Goal: Information Seeking & Learning: Learn about a topic

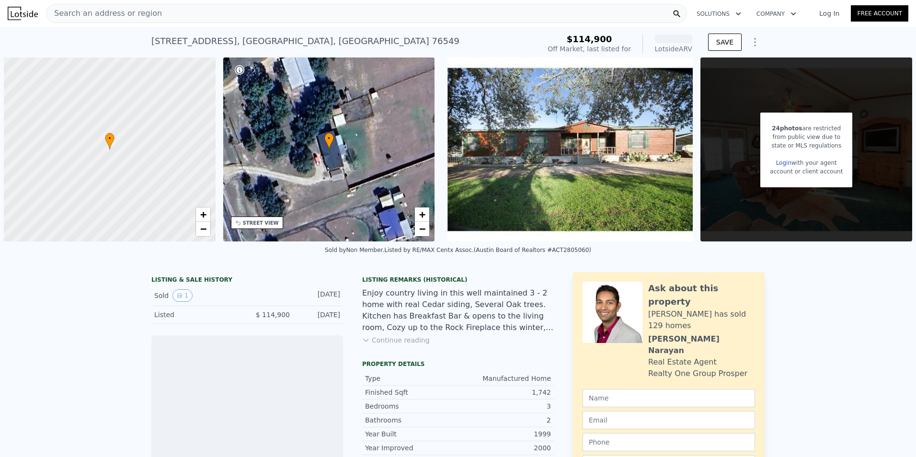
scroll to position [0, 2]
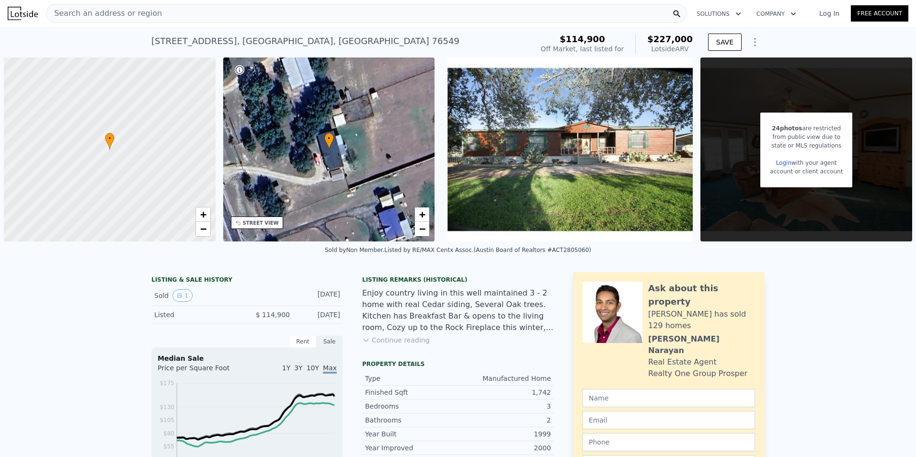
click at [154, 10] on div "Search an address or region" at bounding box center [366, 13] width 641 height 19
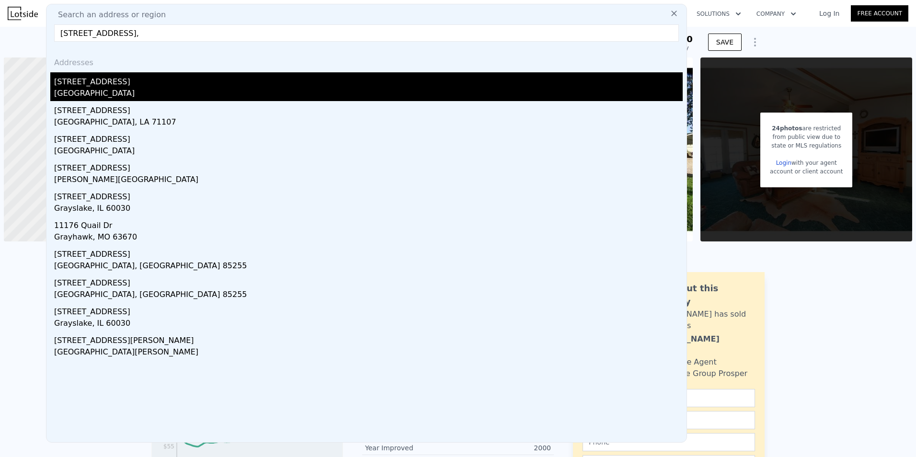
type input "[STREET_ADDRESS],"
click at [85, 91] on div "[GEOGRAPHIC_DATA]" at bounding box center [368, 94] width 629 height 13
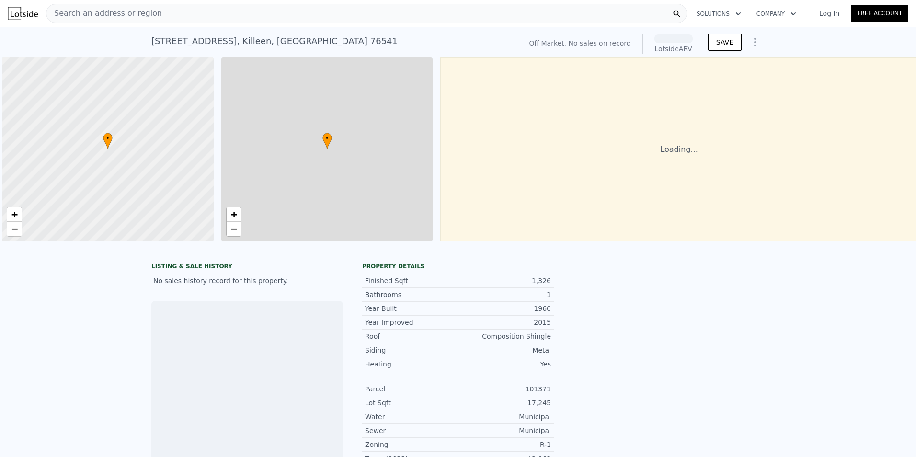
scroll to position [0, 4]
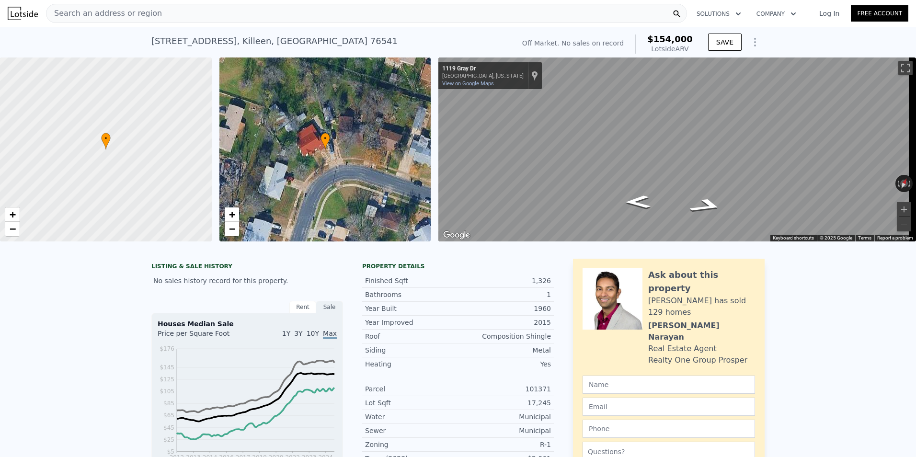
click at [161, 13] on div "Search an address or region" at bounding box center [366, 13] width 641 height 19
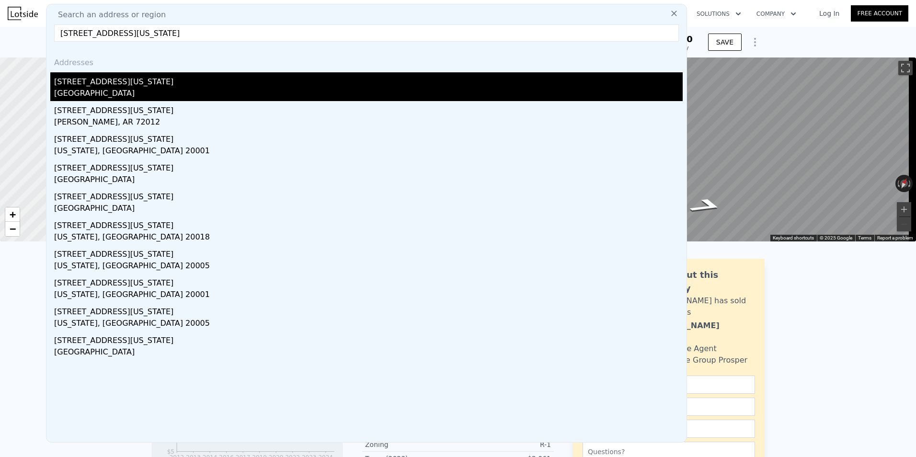
type input "[STREET_ADDRESS][US_STATE]"
click at [113, 90] on div "[GEOGRAPHIC_DATA]" at bounding box center [368, 94] width 629 height 13
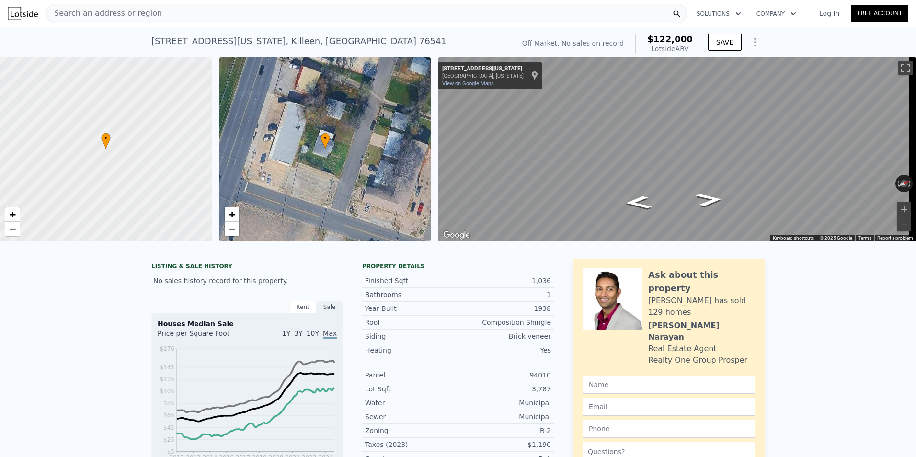
click at [179, 10] on div "Search an address or region" at bounding box center [366, 13] width 641 height 19
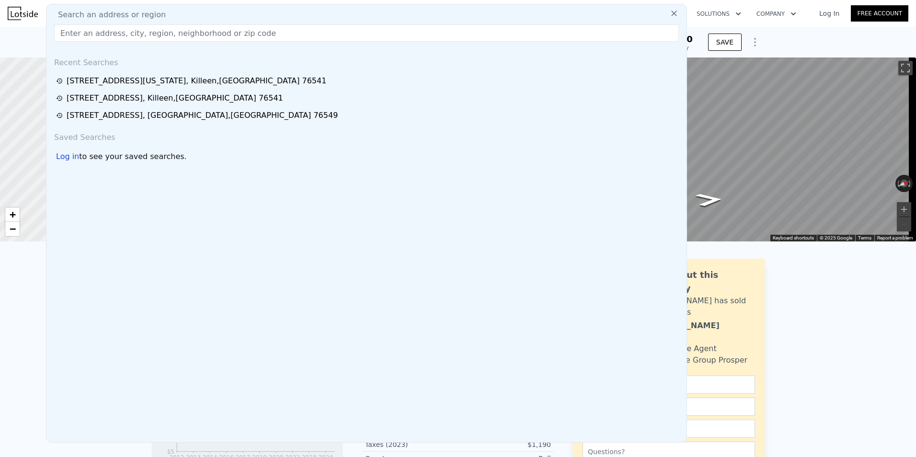
click at [167, 35] on input "text" at bounding box center [366, 32] width 625 height 17
paste input "[STREET_ADDRESS]"
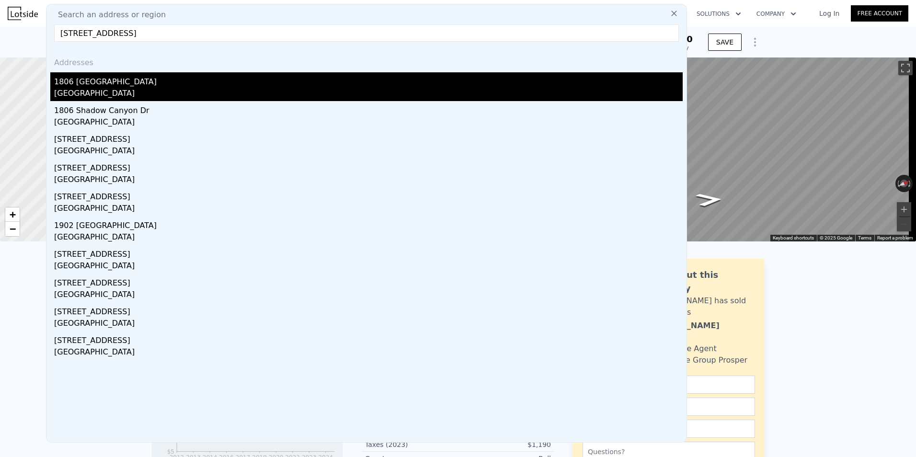
type input "[STREET_ADDRESS]"
click at [92, 90] on div "[GEOGRAPHIC_DATA]" at bounding box center [368, 94] width 629 height 13
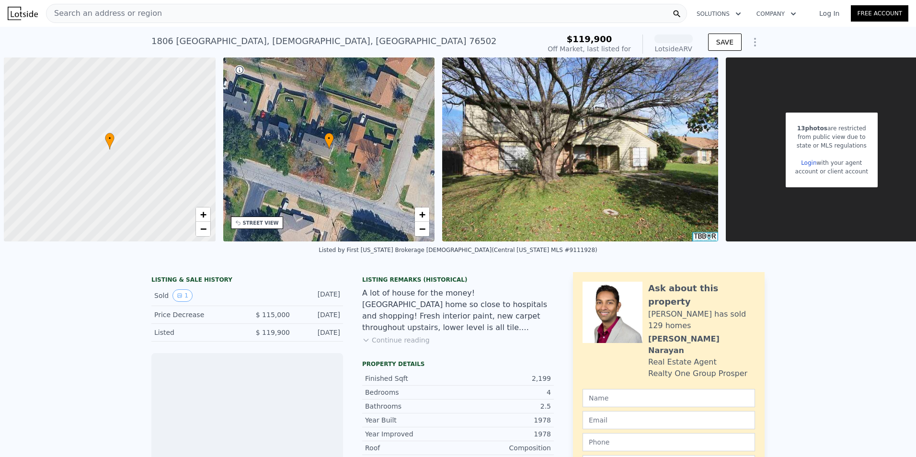
scroll to position [0, 4]
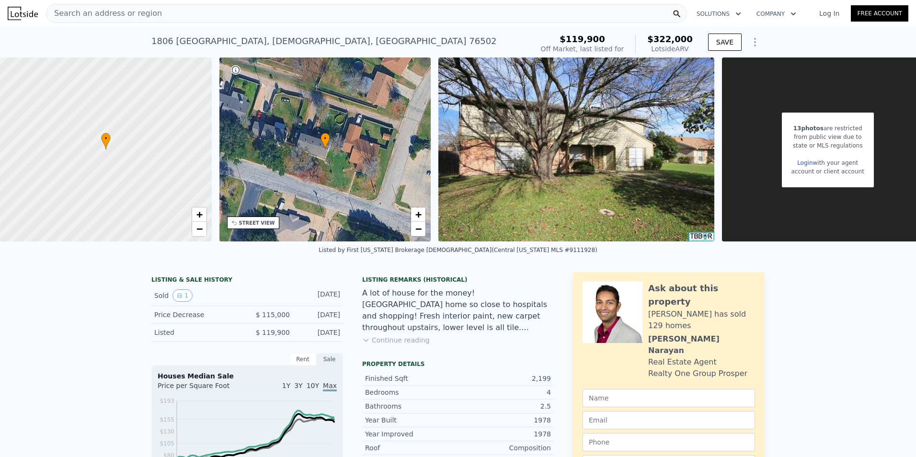
click at [268, 3] on div "Search an address or region Solutions Company Open main menu Log In Free Account" at bounding box center [458, 13] width 901 height 23
click at [260, 10] on div "Search an address or region" at bounding box center [366, 13] width 641 height 19
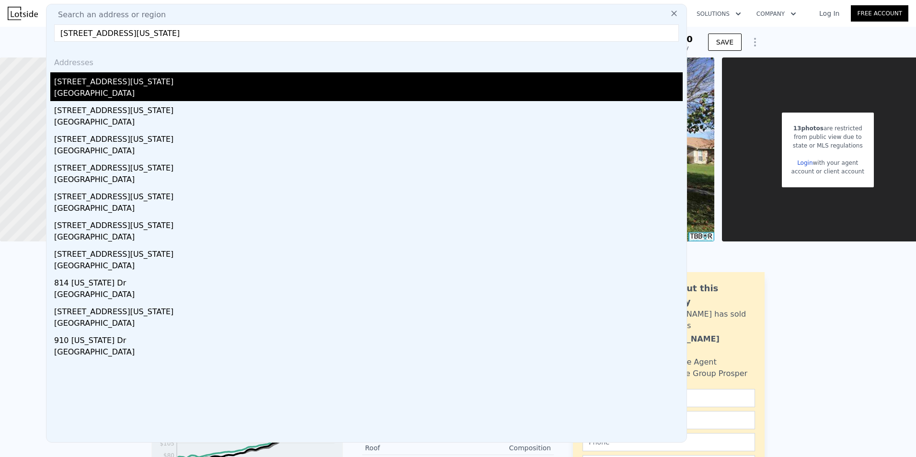
type input "[STREET_ADDRESS][US_STATE]"
click at [96, 85] on div "[STREET_ADDRESS][US_STATE]" at bounding box center [368, 79] width 629 height 15
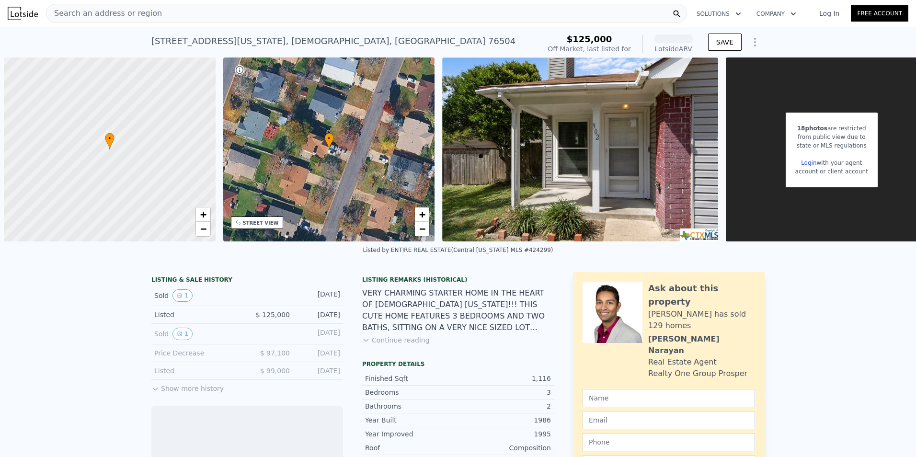
scroll to position [0, 4]
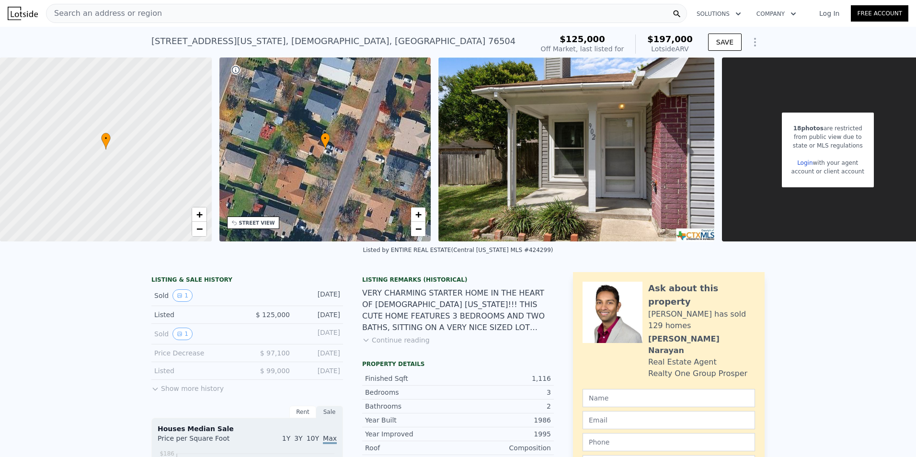
click at [156, 11] on div "Search an address or region" at bounding box center [366, 13] width 641 height 19
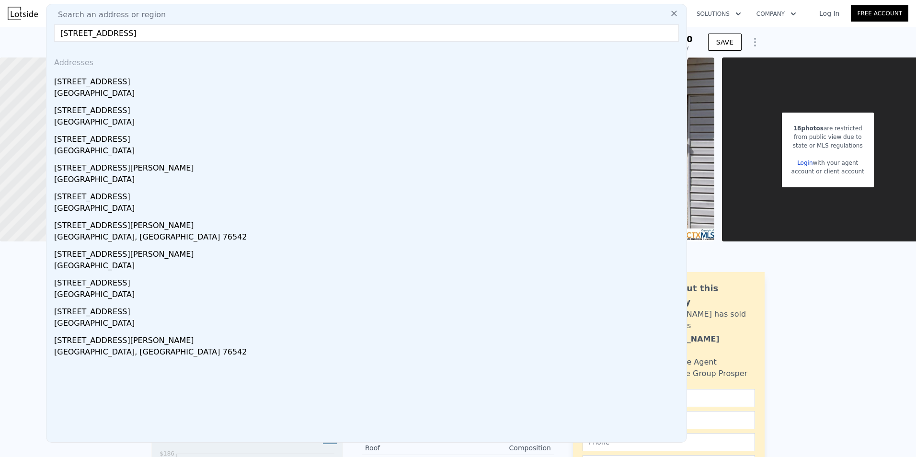
click at [112, 33] on input "[STREET_ADDRESS]" at bounding box center [366, 32] width 625 height 17
drag, startPoint x: 116, startPoint y: 33, endPoint x: 122, endPoint y: 33, distance: 5.3
click at [115, 33] on input "[STREET_ADDRESS]" at bounding box center [366, 32] width 625 height 17
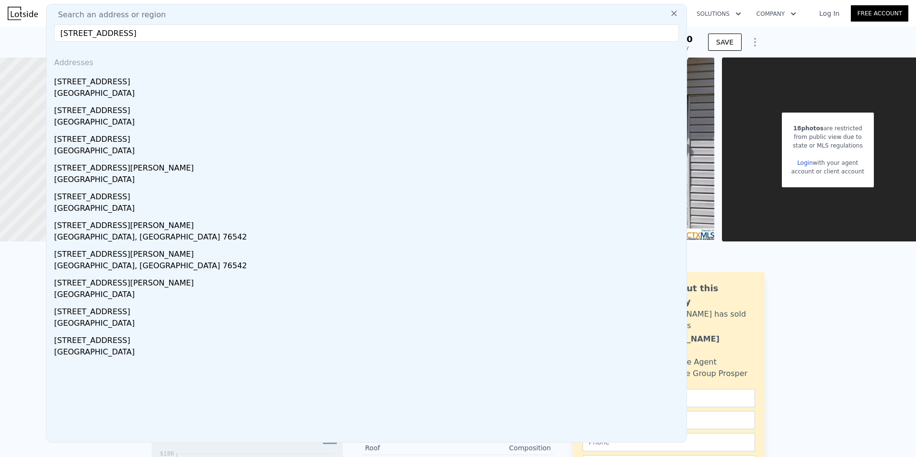
drag, startPoint x: 183, startPoint y: 33, endPoint x: -9, endPoint y: 23, distance: 192.3
click at [0, 23] on html "Search an address or region Search an address or region [STREET_ADDRESS] Addres…" at bounding box center [458, 228] width 916 height 457
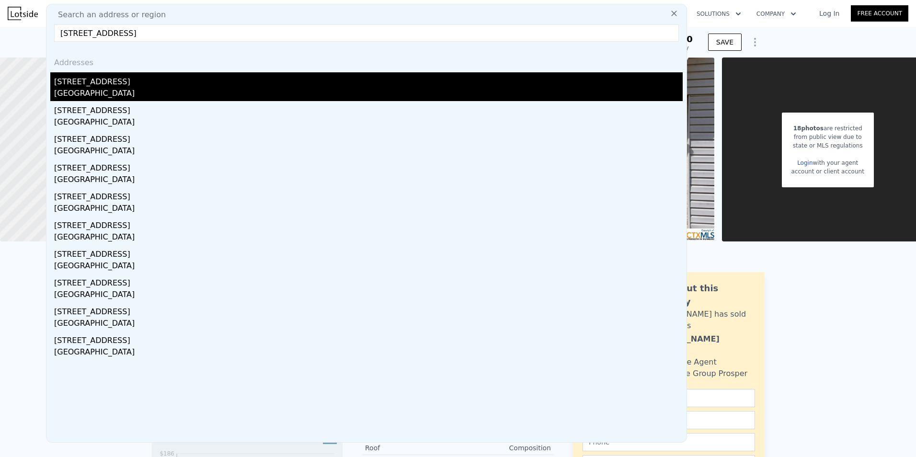
type input "[STREET_ADDRESS]"
click at [124, 88] on div "[GEOGRAPHIC_DATA]" at bounding box center [368, 94] width 629 height 13
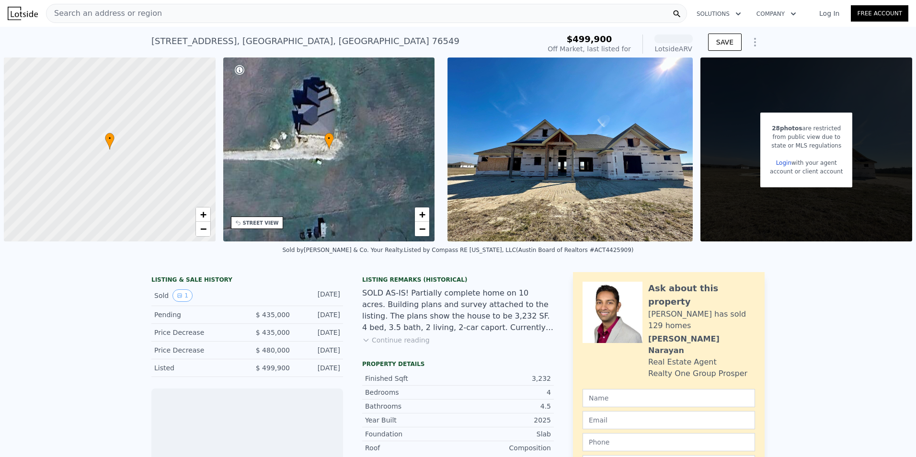
scroll to position [0, 2]
click at [97, 12] on span "Search an address or region" at bounding box center [103, 13] width 115 height 11
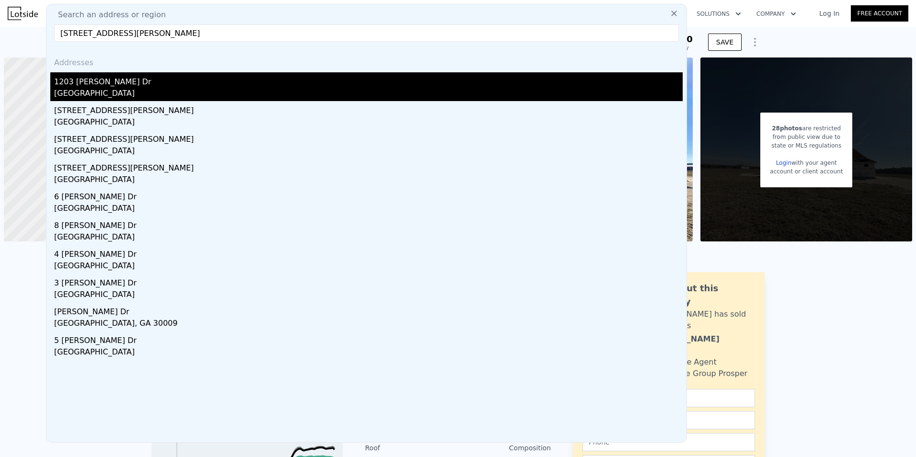
type input "[STREET_ADDRESS][PERSON_NAME]"
click at [191, 83] on div "1203 [PERSON_NAME] Dr" at bounding box center [368, 79] width 629 height 15
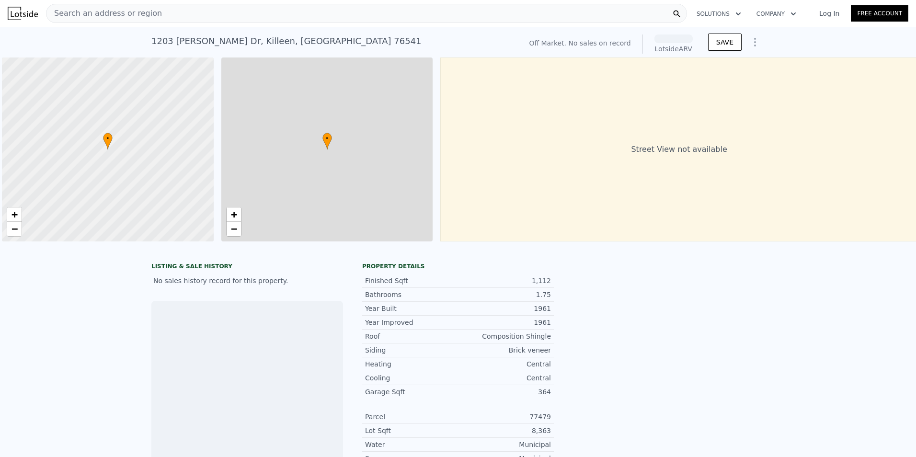
scroll to position [0, 4]
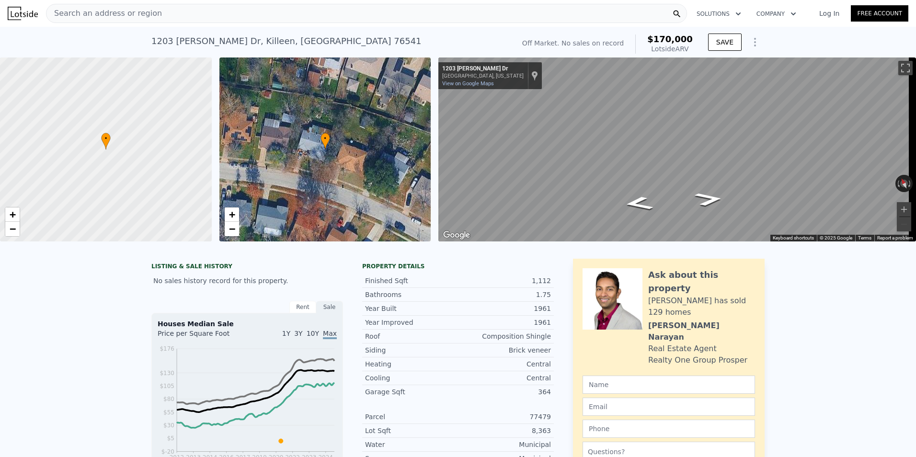
click at [158, 14] on div "Search an address or region" at bounding box center [366, 13] width 641 height 19
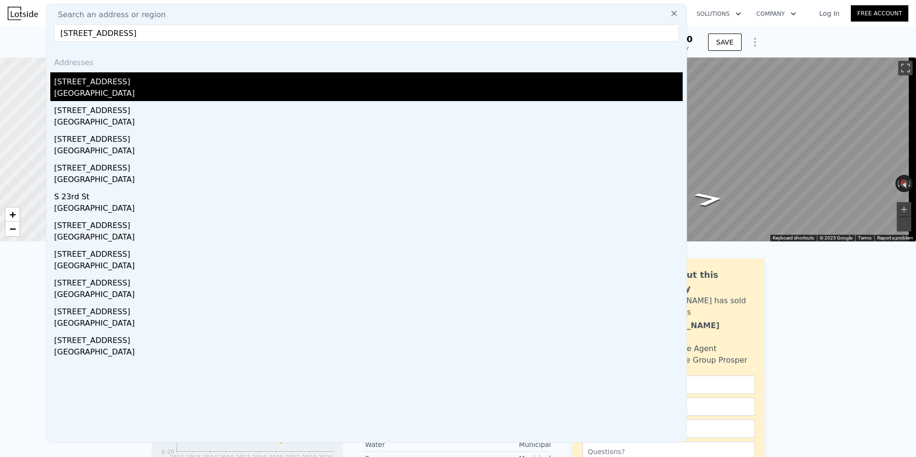
type input "[STREET_ADDRESS]"
click at [112, 80] on div "[STREET_ADDRESS]" at bounding box center [368, 79] width 629 height 15
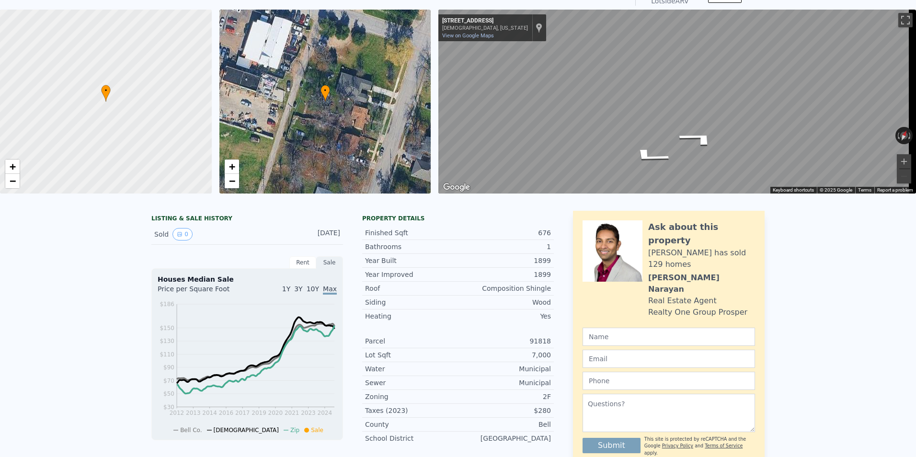
scroll to position [3, 0]
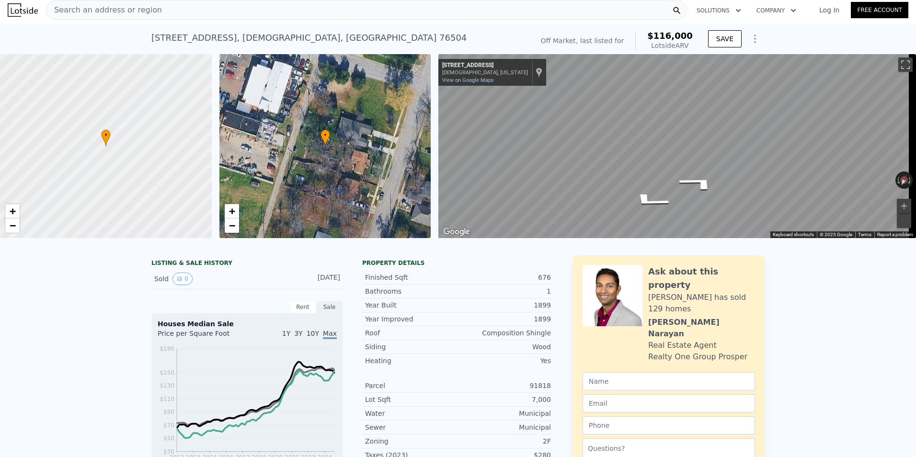
click at [149, 11] on div "Search an address or region" at bounding box center [366, 9] width 641 height 19
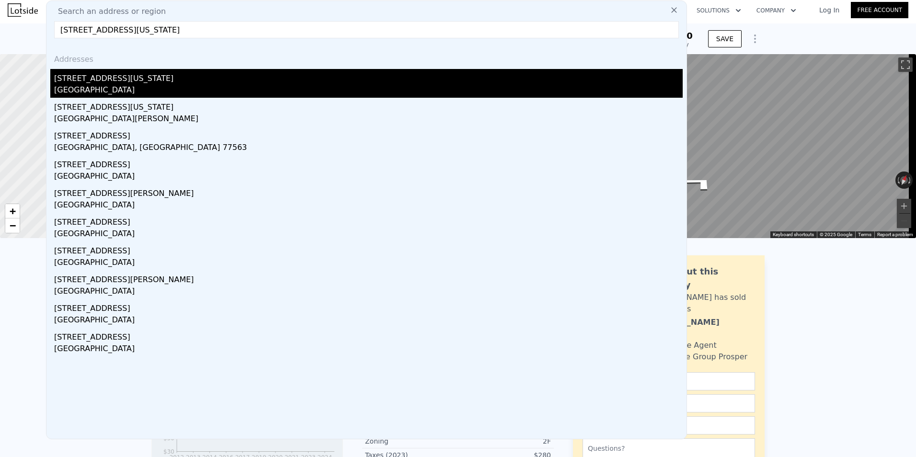
type input "[STREET_ADDRESS][US_STATE]"
click at [100, 81] on div "[STREET_ADDRESS][US_STATE]" at bounding box center [368, 76] width 629 height 15
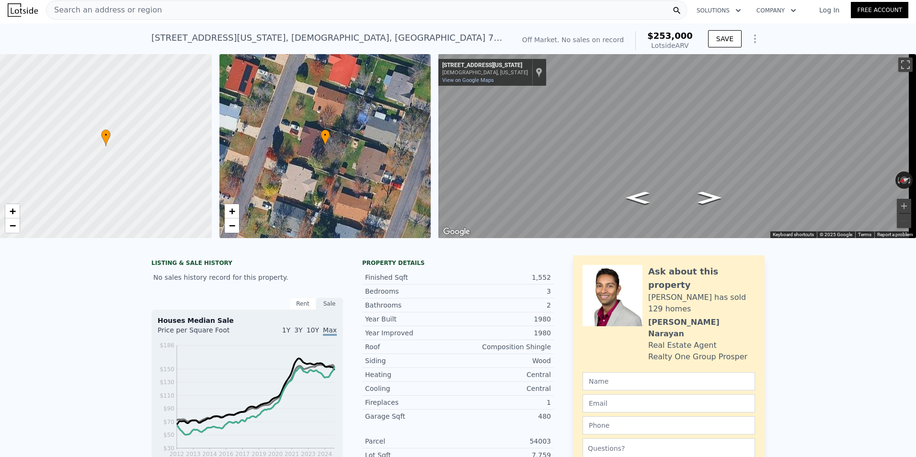
click at [177, 11] on div "Search an address or region" at bounding box center [366, 9] width 641 height 19
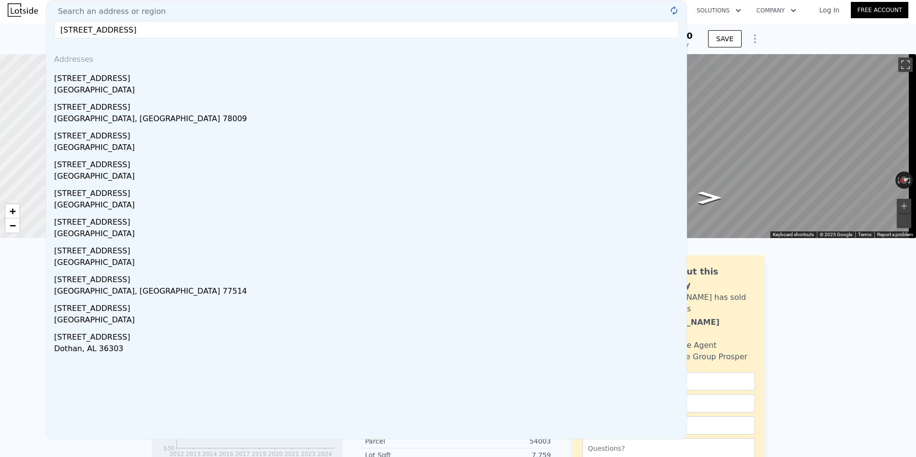
type input "[STREET_ADDRESS]"
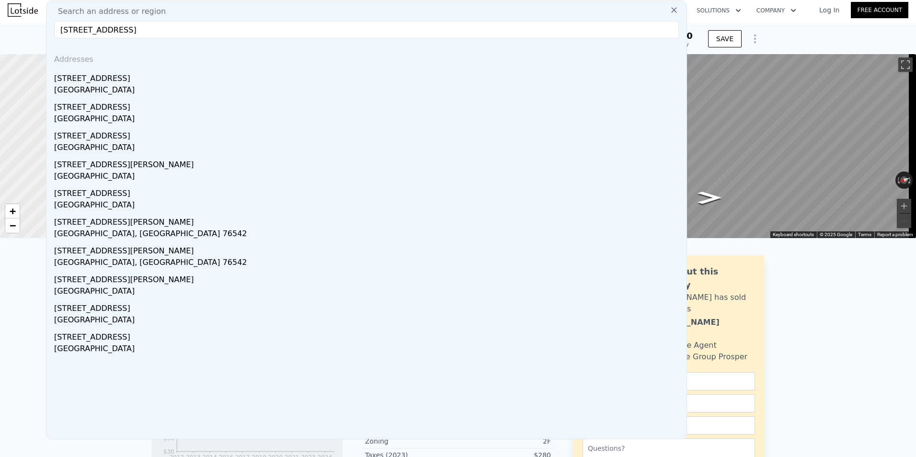
type input "1"
type input "2"
type input "1"
type input "540"
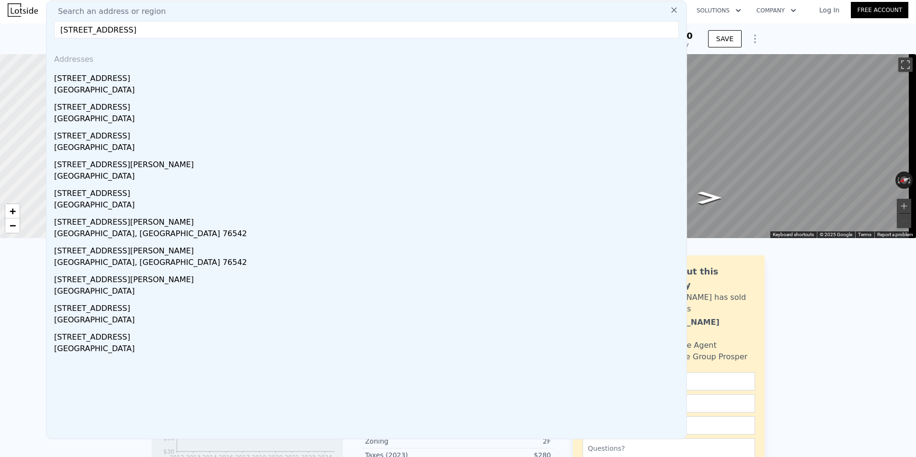
type input "904"
type input "4399.56"
type input "9901.19"
type input "$ 116,000"
type input "5"
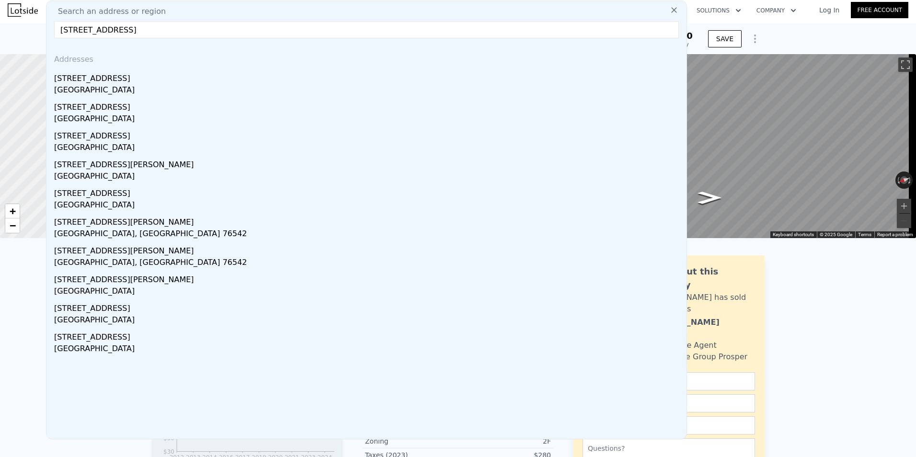
type input "$ 35,023"
click at [71, 31] on input "[STREET_ADDRESS]" at bounding box center [366, 29] width 625 height 17
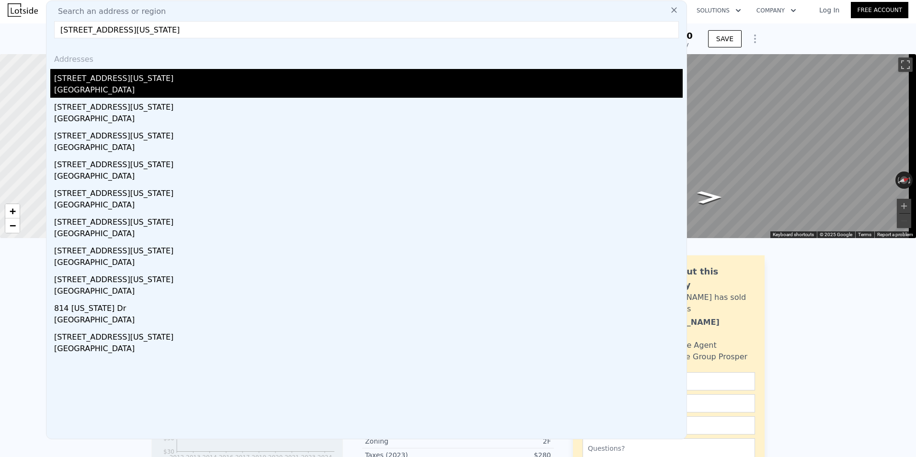
type input "[STREET_ADDRESS][US_STATE]"
click at [108, 87] on div "[GEOGRAPHIC_DATA]" at bounding box center [368, 90] width 629 height 13
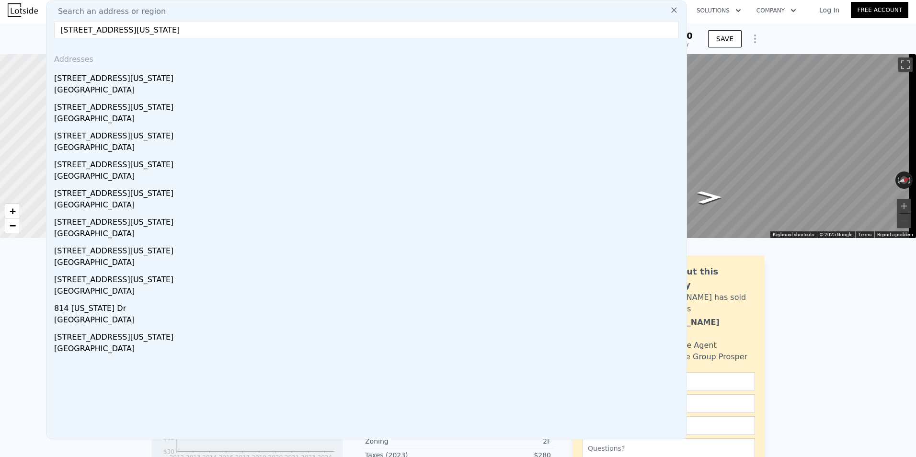
type input "3"
type input "4"
type input "2"
type input "1080"
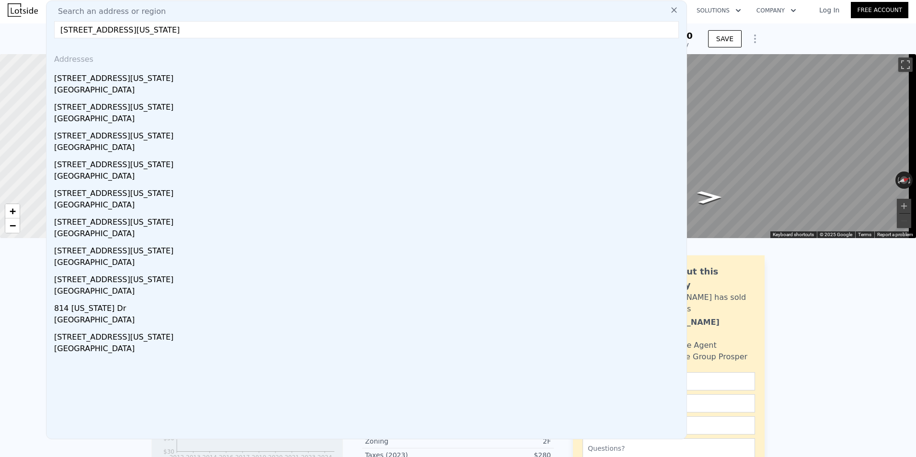
type input "1555"
type input "4835.16"
type input "12519.144"
type input "$ 197,000"
type input "4"
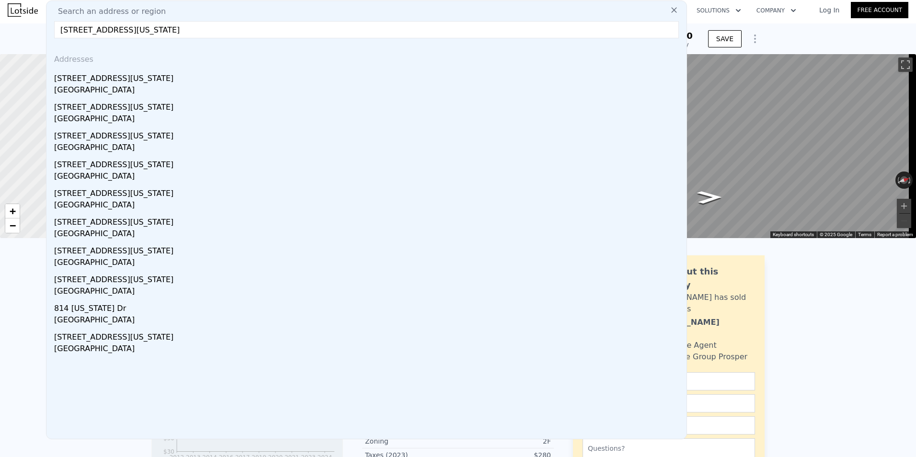
type input "$ 55,283"
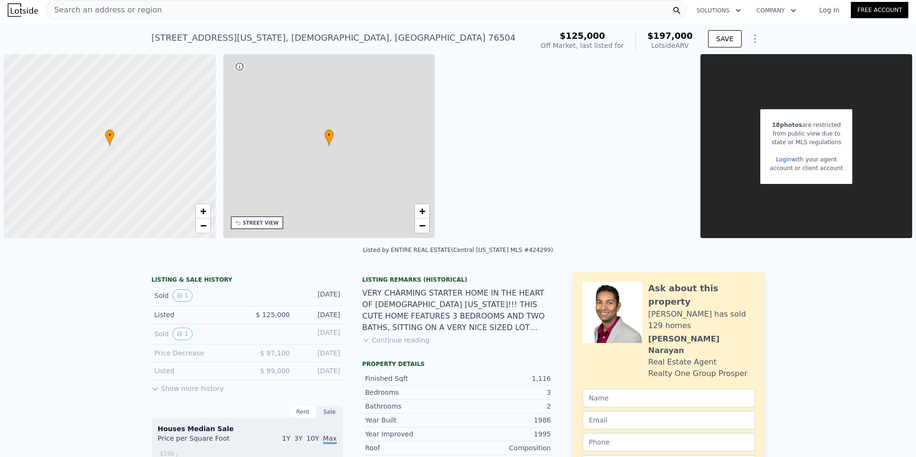
scroll to position [0, 4]
